Goal: Navigation & Orientation: Find specific page/section

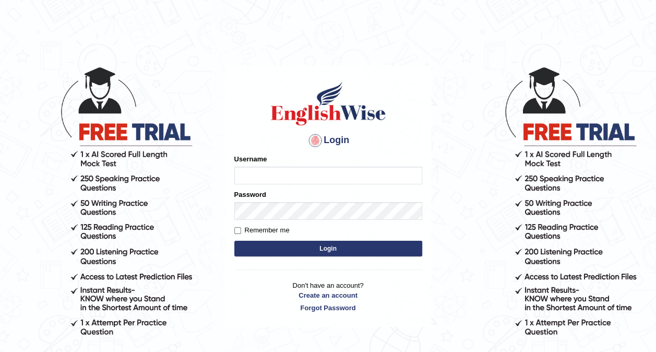
type input "hardeep46"
click at [278, 253] on button "Login" at bounding box center [328, 249] width 188 height 16
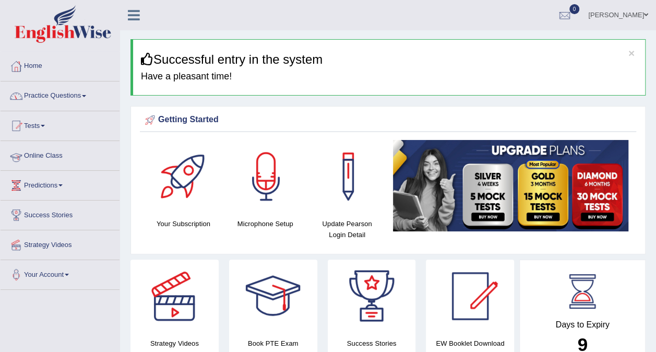
click at [50, 153] on link "Online Class" at bounding box center [60, 154] width 119 height 26
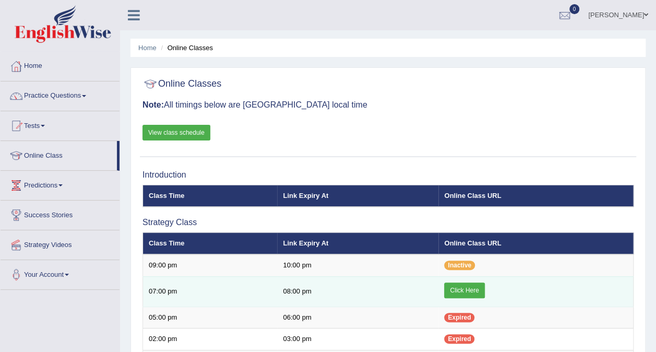
click at [460, 289] on link "Click Here" at bounding box center [464, 290] width 40 height 16
